Goal: Transaction & Acquisition: Purchase product/service

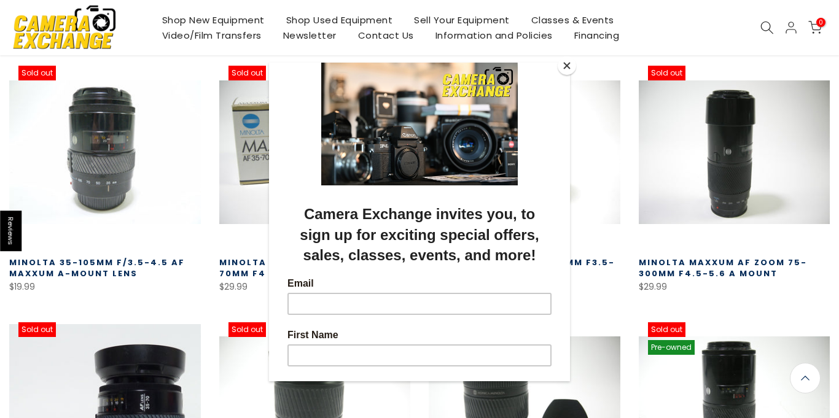
scroll to position [220, 0]
click at [568, 68] on button "Close" at bounding box center [567, 66] width 18 height 18
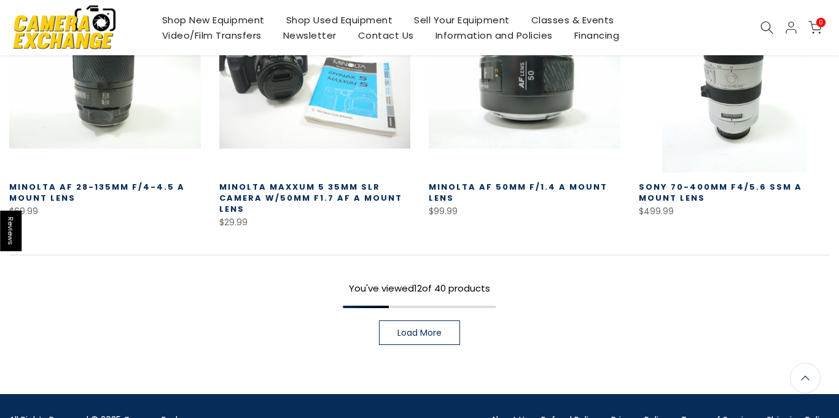
scroll to position [811, 0]
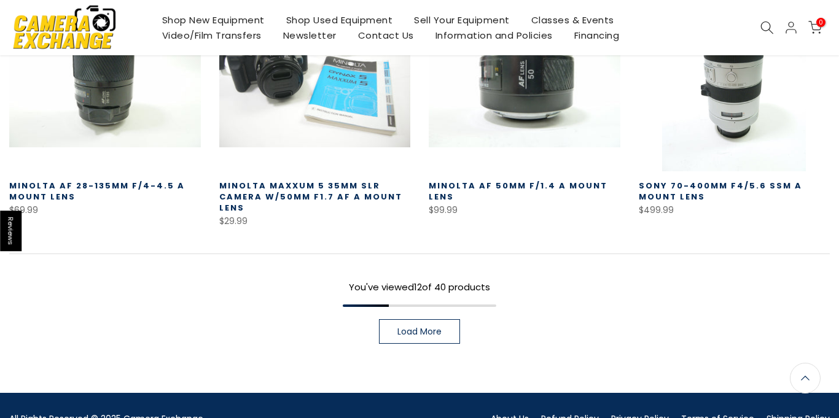
click at [451, 332] on link "Load More" at bounding box center [419, 331] width 81 height 25
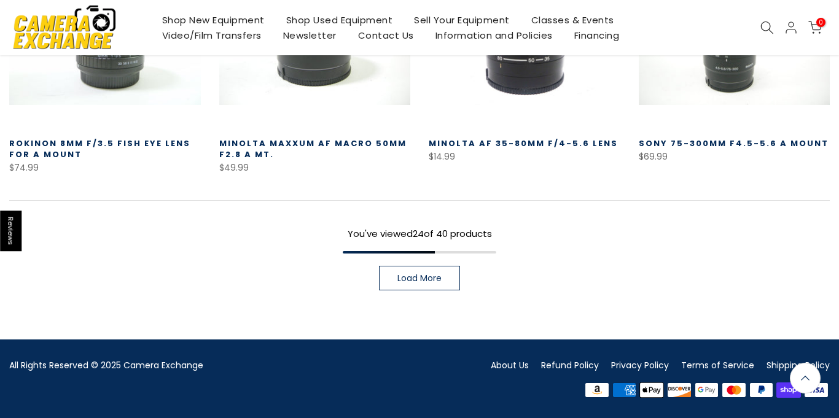
scroll to position [1655, 0]
click at [391, 287] on link "Load More" at bounding box center [419, 278] width 81 height 25
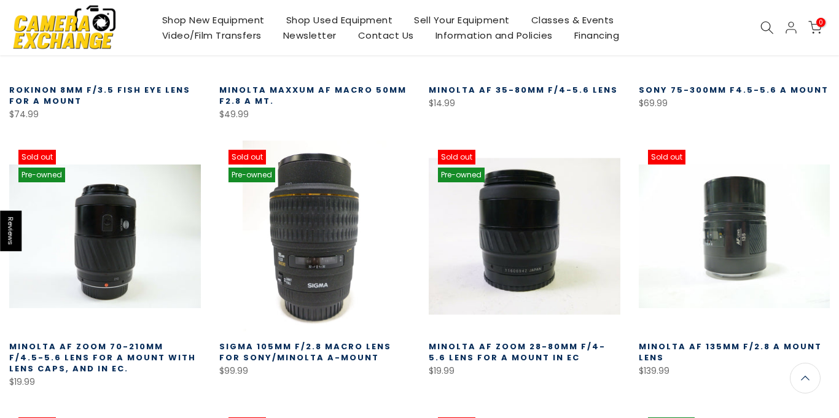
scroll to position [1711, 0]
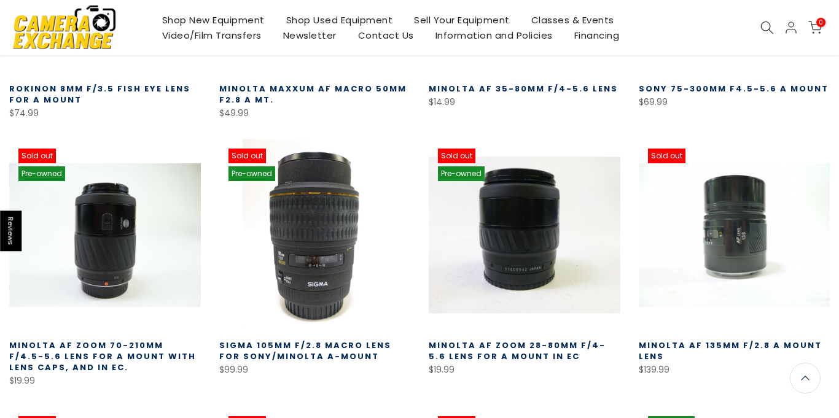
click at [486, 260] on link at bounding box center [525, 235] width 192 height 192
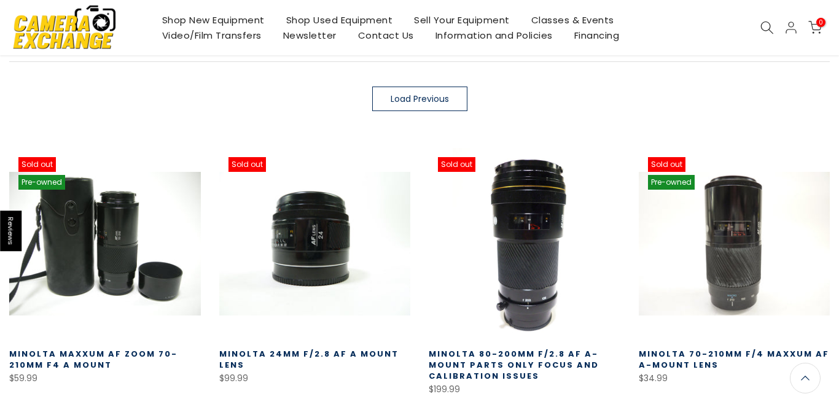
scroll to position [215, 0]
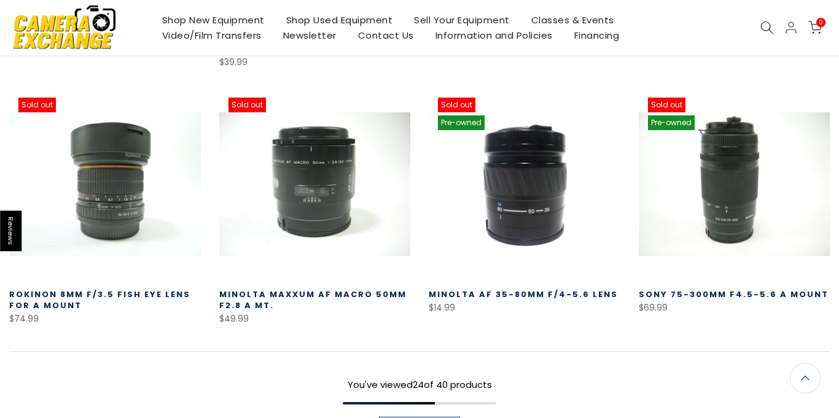
scroll to position [812, 0]
